Goal: Leave review/rating

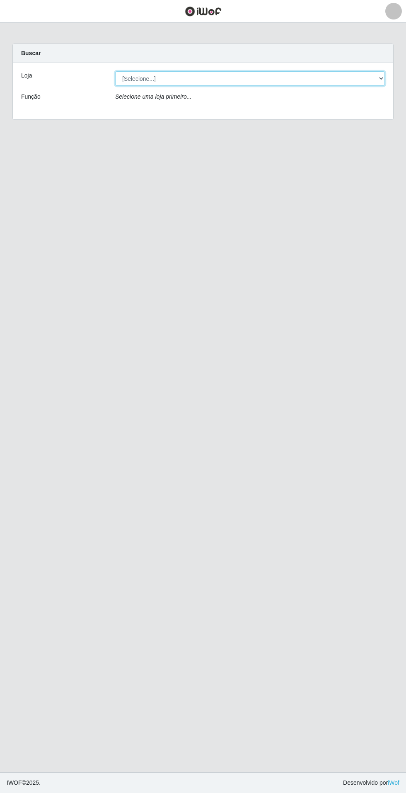
click at [366, 79] on select "[Selecione...] Atacado Vem - Loja 31 [GEOGRAPHIC_DATA]" at bounding box center [250, 78] width 270 height 15
select select "437"
click at [115, 71] on select "[Selecione...] Atacado Vem - Loja 31 [GEOGRAPHIC_DATA]" at bounding box center [250, 78] width 270 height 15
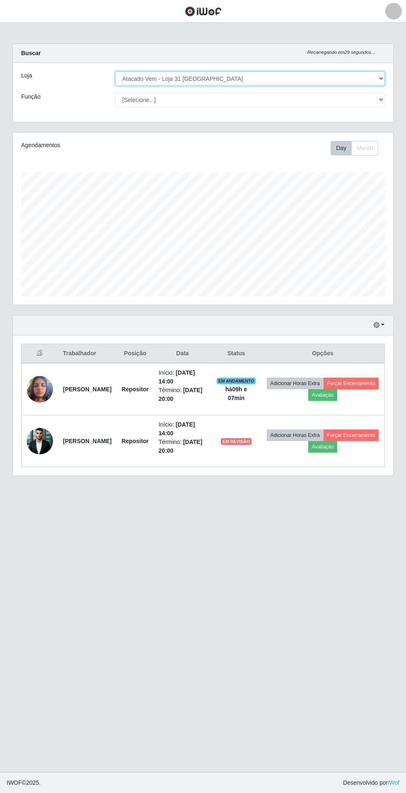
scroll to position [172, 380]
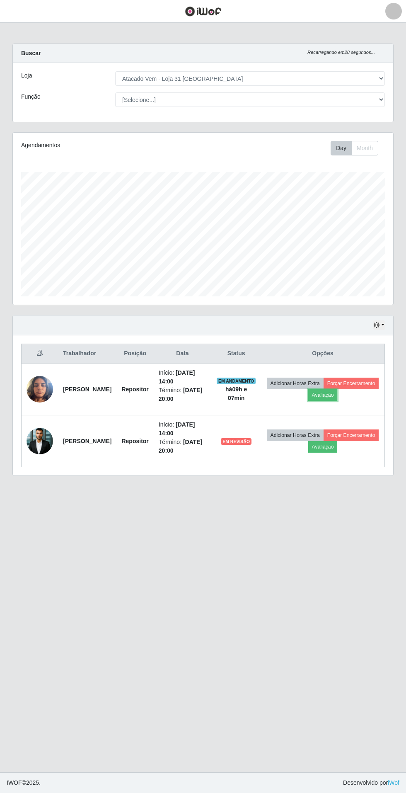
click at [338, 395] on button "Avaliação" at bounding box center [322, 395] width 29 height 12
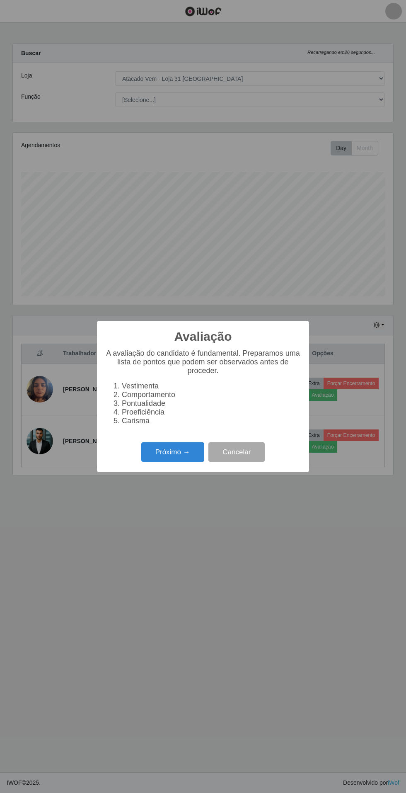
click at [170, 458] on button "Próximo →" at bounding box center [172, 451] width 63 height 19
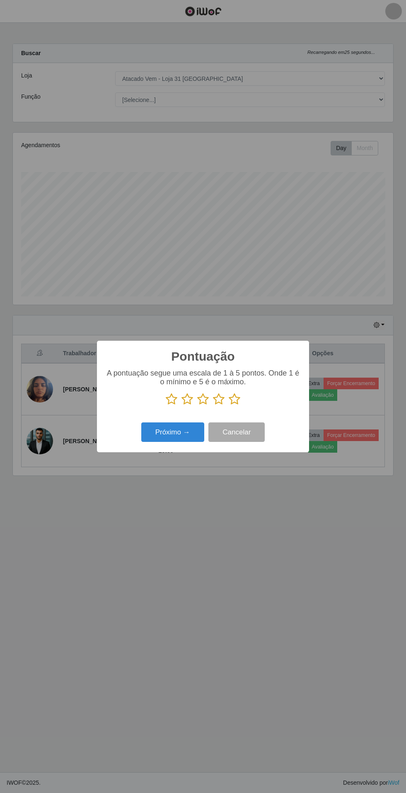
click at [236, 399] on icon at bounding box center [235, 399] width 12 height 12
click at [229, 405] on input "radio" at bounding box center [229, 405] width 0 height 0
click at [165, 435] on button "Próximo →" at bounding box center [172, 431] width 63 height 19
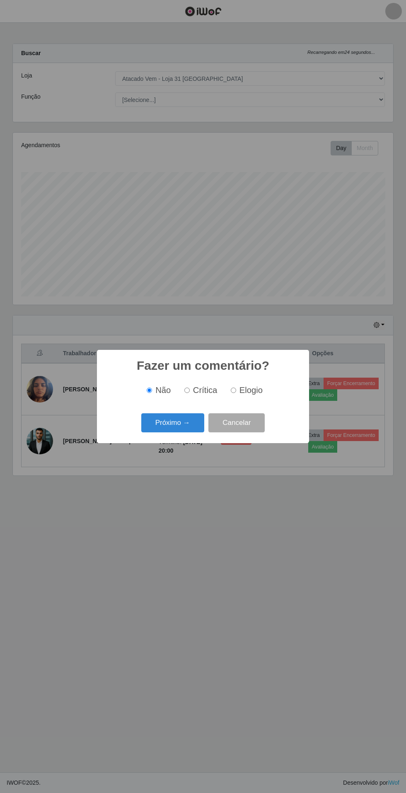
click at [171, 423] on button "Próximo →" at bounding box center [172, 422] width 63 height 19
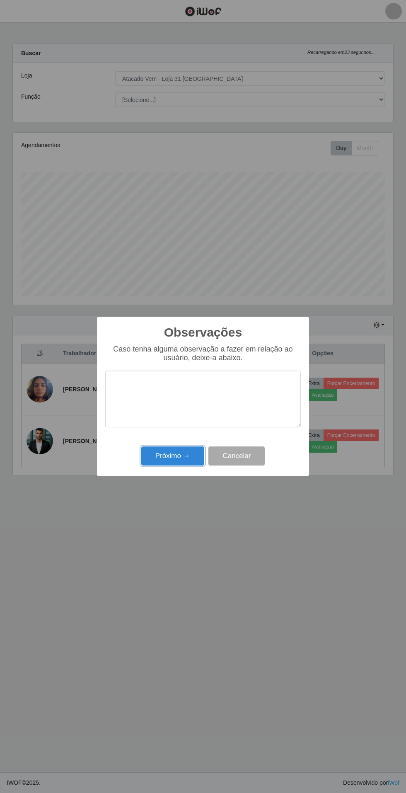
click at [173, 459] on button "Próximo →" at bounding box center [172, 455] width 63 height 19
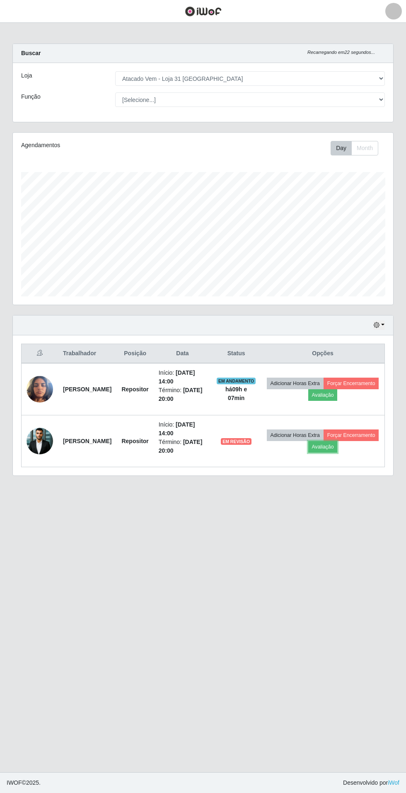
click at [338, 441] on button "Avaliação" at bounding box center [322, 447] width 29 height 12
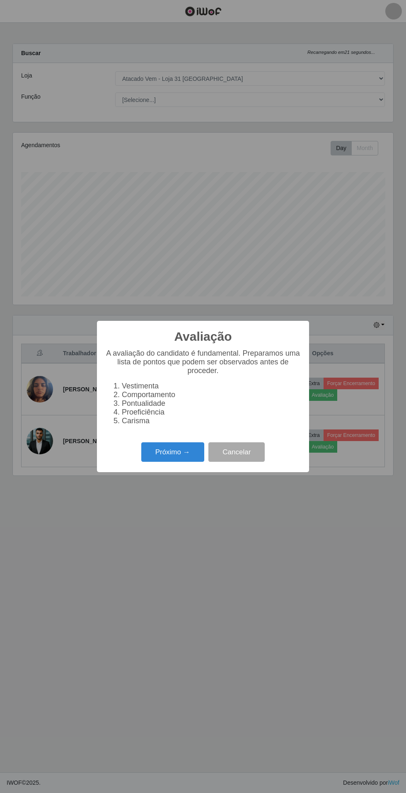
click at [160, 457] on button "Próximo →" at bounding box center [172, 451] width 63 height 19
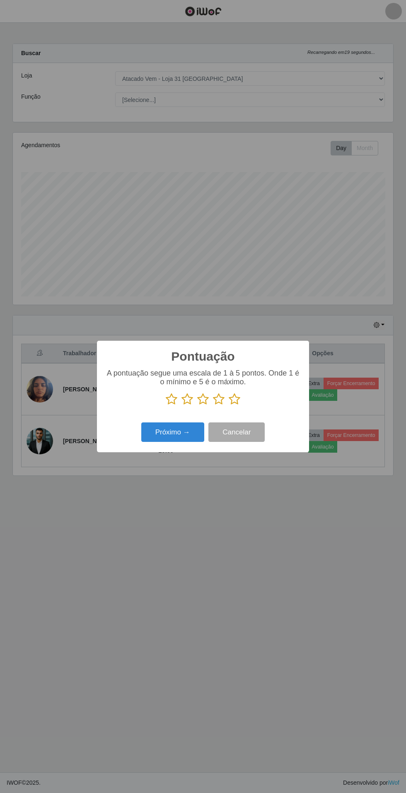
click at [256, 398] on p at bounding box center [203, 399] width 196 height 12
click at [239, 395] on icon at bounding box center [235, 399] width 12 height 12
click at [229, 405] on input "radio" at bounding box center [229, 405] width 0 height 0
click at [165, 432] on button "Próximo →" at bounding box center [172, 431] width 63 height 19
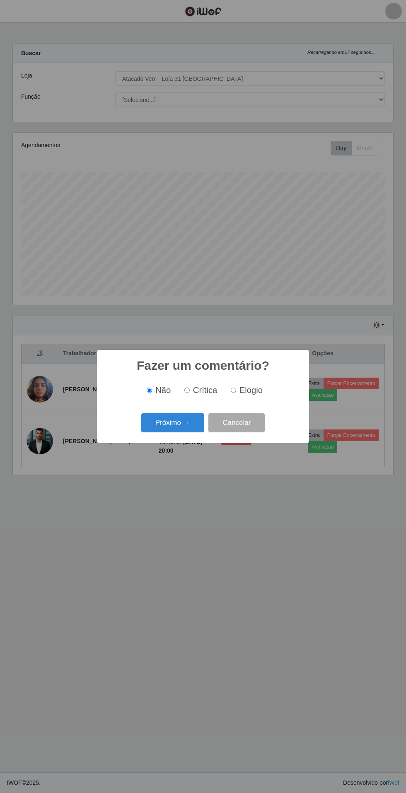
click at [171, 425] on button "Próximo →" at bounding box center [172, 422] width 63 height 19
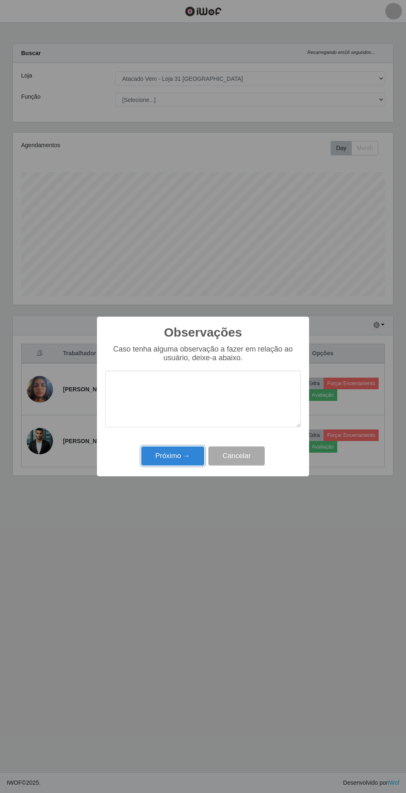
click at [171, 456] on button "Próximo →" at bounding box center [172, 455] width 63 height 19
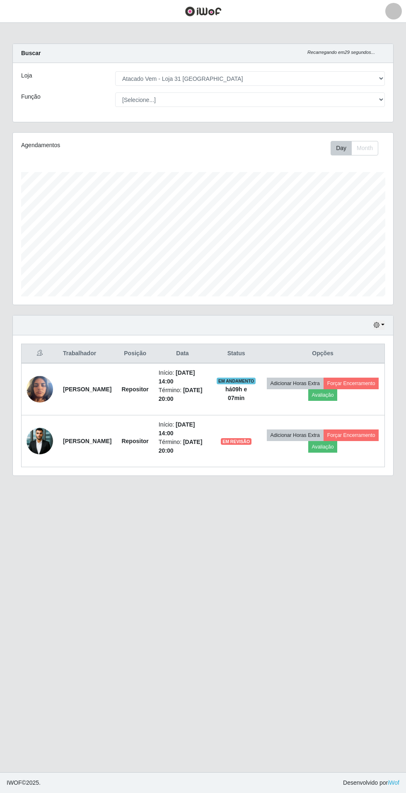
click at [393, 502] on main "Carregando... Buscar Recarregando em 29 segundos... Loja [Selecione...] Atacado…" at bounding box center [203, 397] width 406 height 749
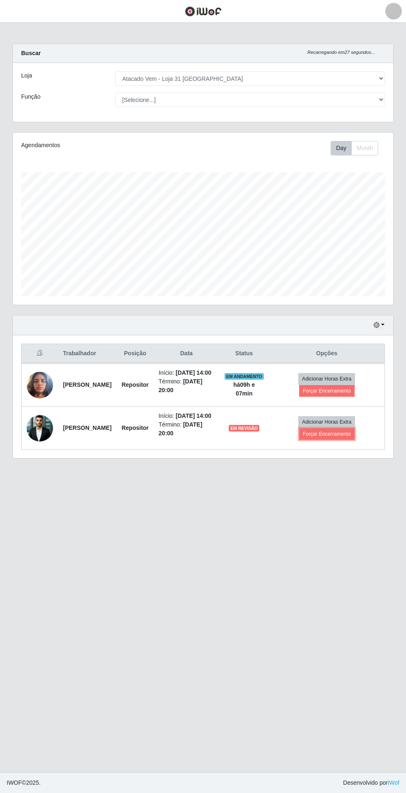
click at [329, 440] on button "Forçar Encerramento" at bounding box center [327, 434] width 56 height 12
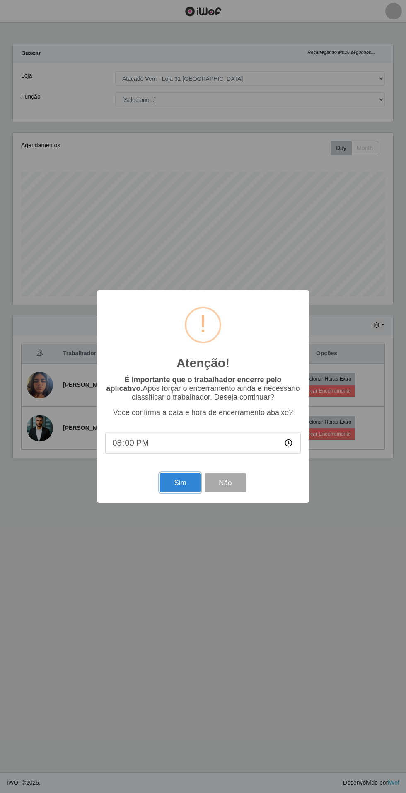
click at [172, 483] on button "Sim" at bounding box center [180, 482] width 40 height 19
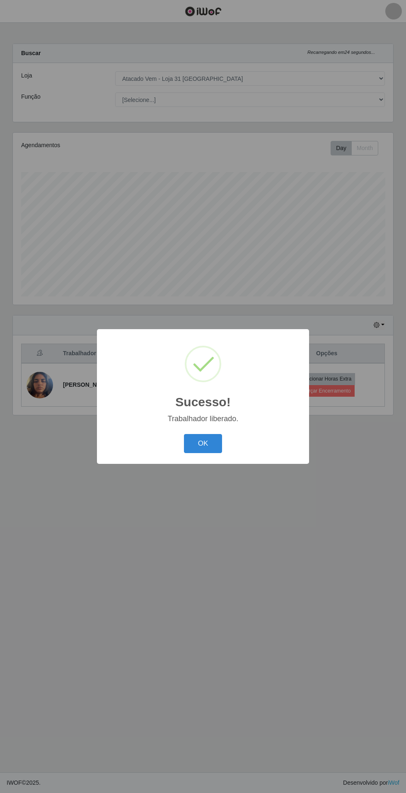
click at [203, 444] on button "OK" at bounding box center [203, 443] width 39 height 19
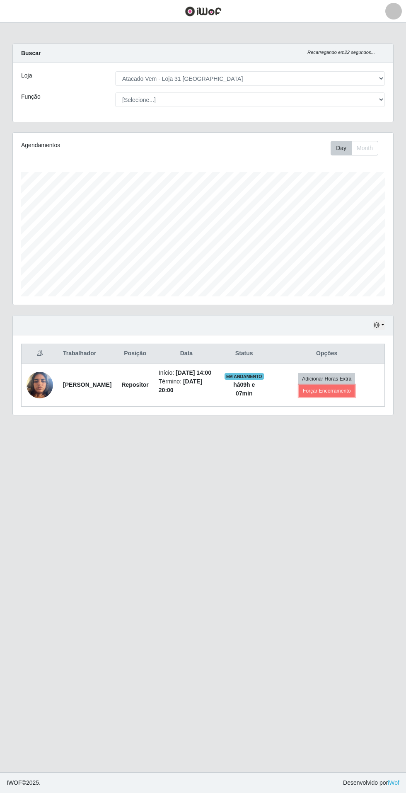
click at [336, 394] on button "Forçar Encerramento" at bounding box center [327, 391] width 56 height 12
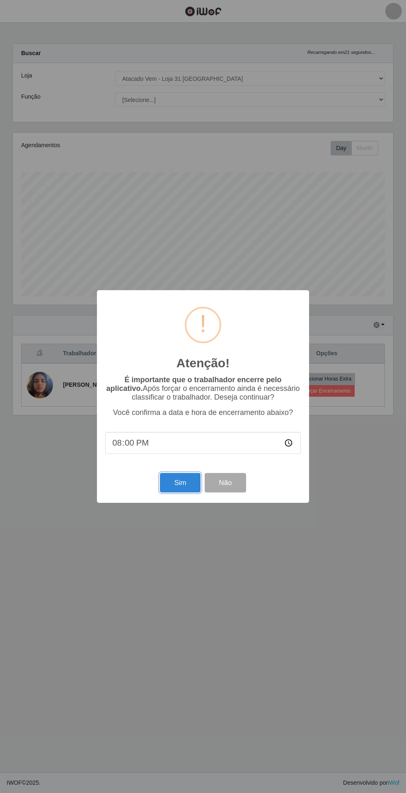
click at [180, 483] on button "Sim" at bounding box center [180, 482] width 40 height 19
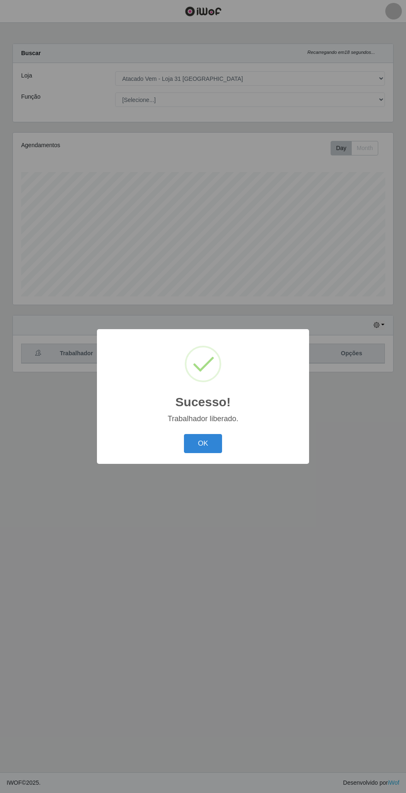
click at [209, 445] on button "OK" at bounding box center [203, 443] width 39 height 19
